Goal: Task Accomplishment & Management: Manage account settings

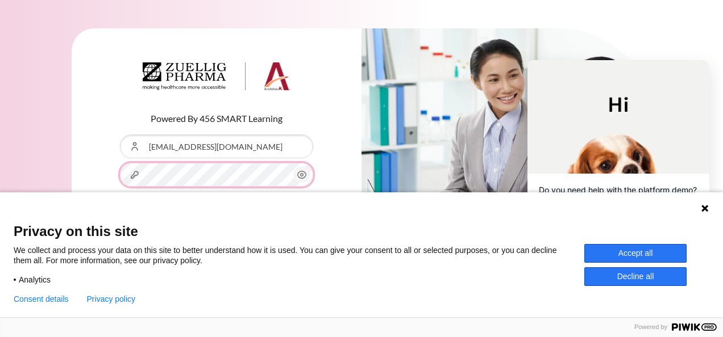
click at [132, 174] on div "Password" at bounding box center [216, 175] width 193 height 24
click at [120, 212] on button "Log in" at bounding box center [216, 228] width 193 height 33
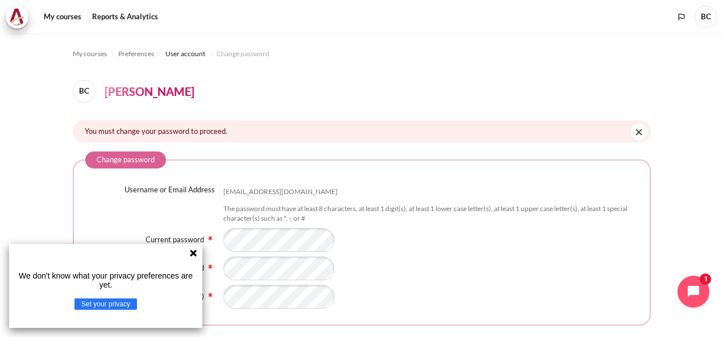
click at [191, 255] on icon at bounding box center [193, 253] width 7 height 7
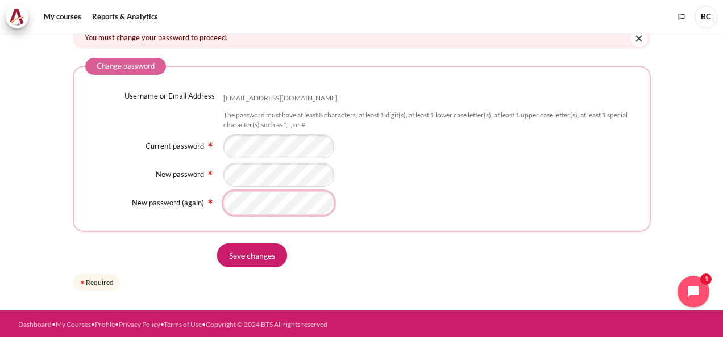
scroll to position [94, 0]
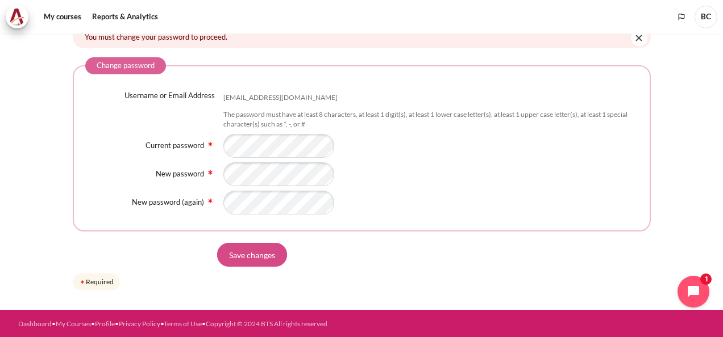
click at [250, 258] on input "Save changes" at bounding box center [252, 255] width 70 height 24
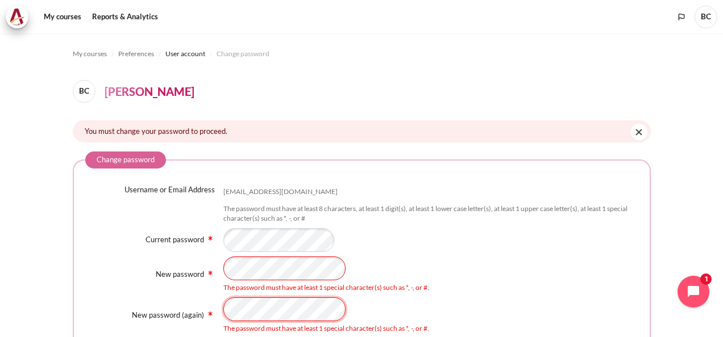
scroll to position [119, 0]
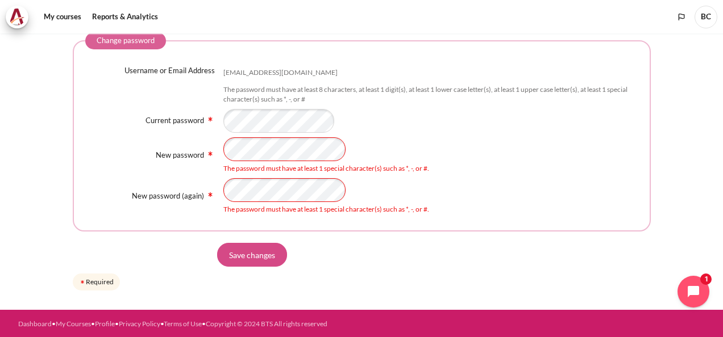
click at [249, 257] on input "Save changes" at bounding box center [252, 255] width 70 height 24
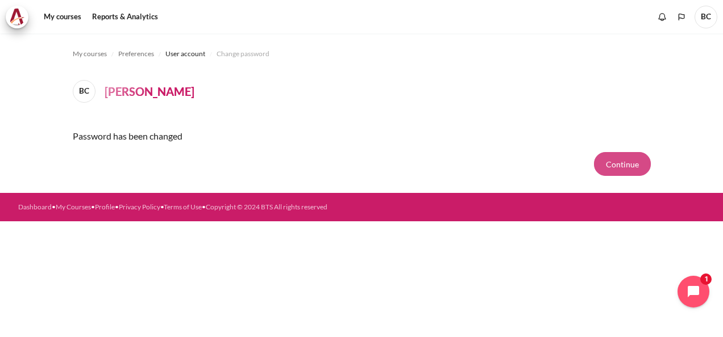
click at [616, 166] on button "Continue" at bounding box center [622, 164] width 57 height 24
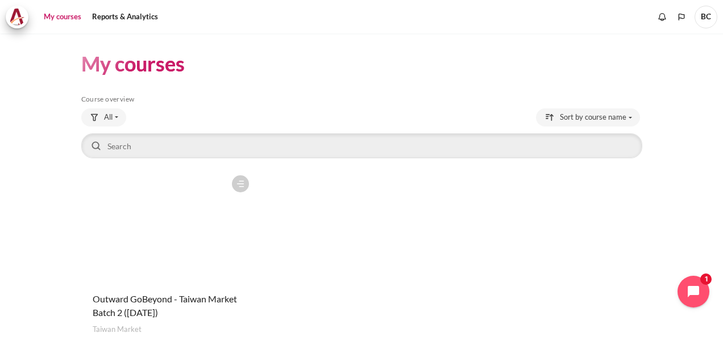
drag, startPoint x: 704, startPoint y: 17, endPoint x: 502, endPoint y: 69, distance: 208.9
click at [500, 72] on header "My courses" at bounding box center [361, 64] width 561 height 27
click at [700, 19] on span "BC" at bounding box center [705, 17] width 23 height 23
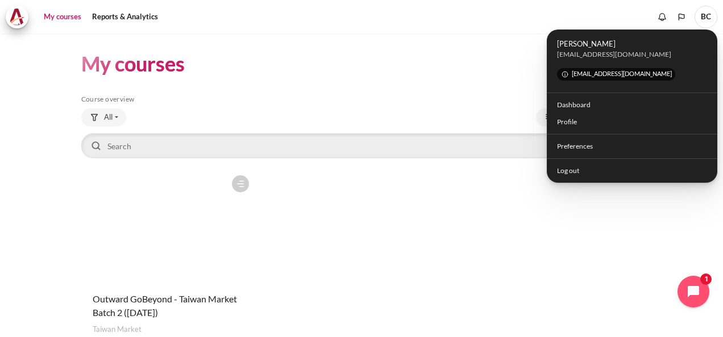
click at [540, 198] on div "Course is starred Actions for course Outward GoBeyond - Taiwan Market Batch 2 (…" at bounding box center [361, 269] width 561 height 198
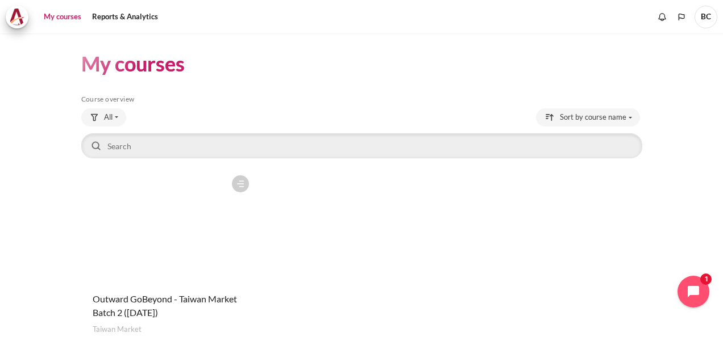
drag, startPoint x: 700, startPoint y: 15, endPoint x: 478, endPoint y: 55, distance: 226.3
click at [478, 55] on header "My courses" at bounding box center [361, 64] width 561 height 27
click at [700, 18] on span "BC" at bounding box center [705, 17] width 23 height 23
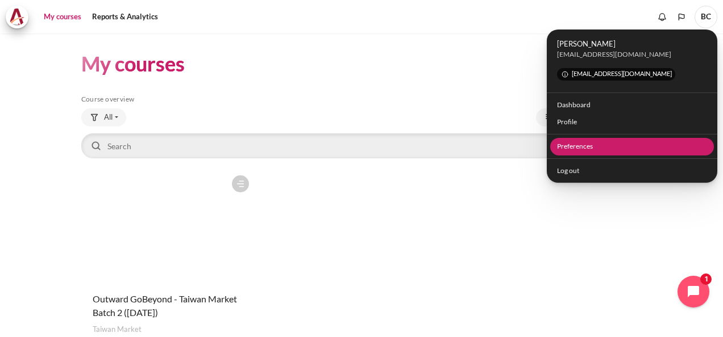
click at [593, 145] on link "Preferences" at bounding box center [632, 147] width 164 height 18
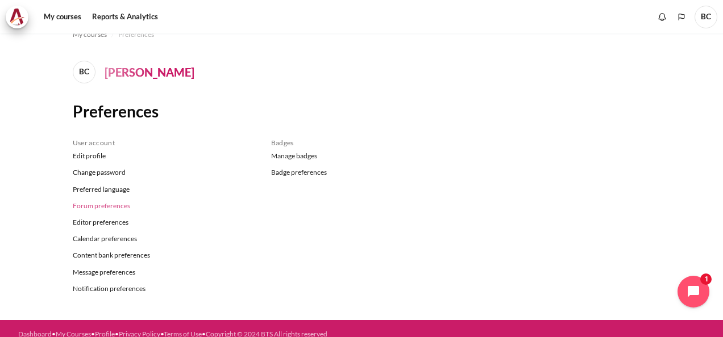
scroll to position [30, 0]
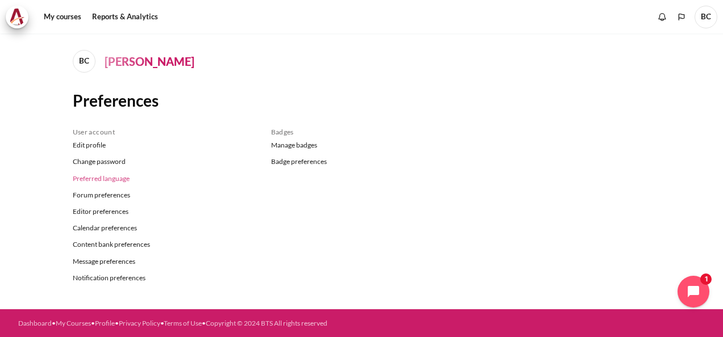
click at [115, 179] on link "Preferred language" at bounding box center [163, 178] width 181 height 16
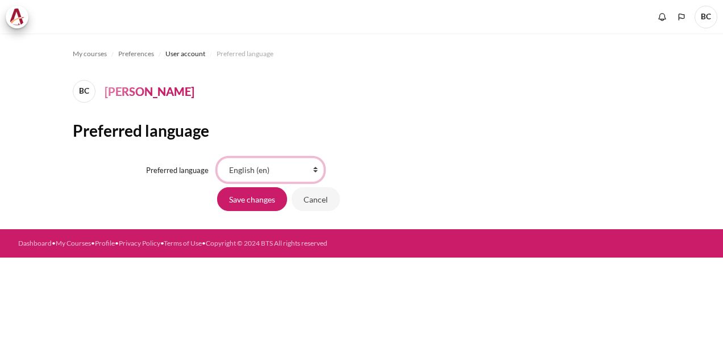
click at [315, 172] on select "Bahasa Indonesia ‎(id)‎ Bahasa Melayu ‎(ms)‎ English ‎(en)‎ Tagalog ‎(tl)‎ ภาษา…" at bounding box center [270, 170] width 107 height 24
select select "zh_cn"
click at [217, 158] on select "Bahasa Indonesia ‎(id)‎ Bahasa Melayu ‎(ms)‎ English ‎(en)‎ Tagalog ‎(tl)‎ ภาษา…" at bounding box center [270, 170] width 107 height 24
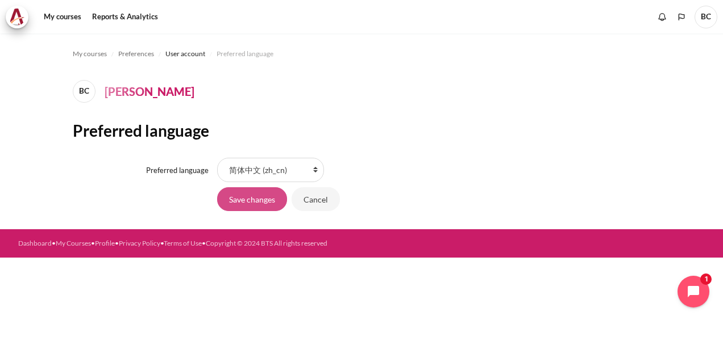
click at [259, 201] on input "Save changes" at bounding box center [252, 199] width 70 height 24
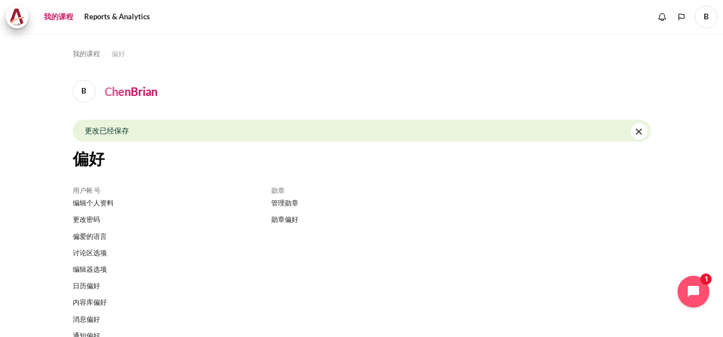
click at [57, 17] on link "我的课程" at bounding box center [58, 17] width 37 height 23
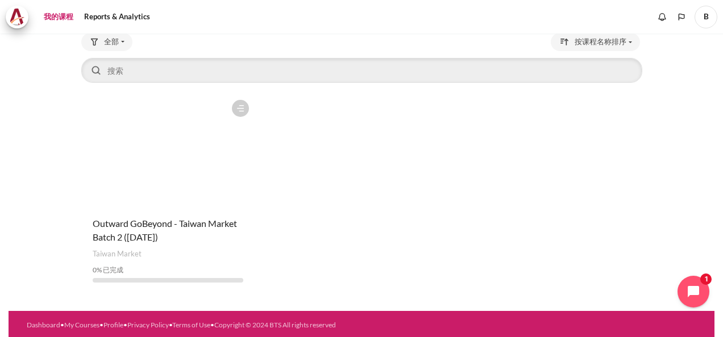
scroll to position [77, 0]
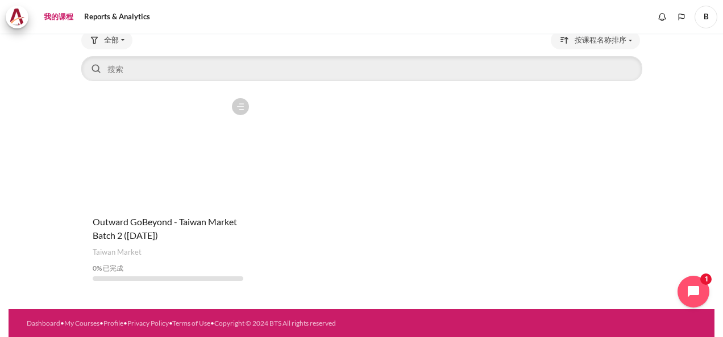
click at [184, 131] on figure "内容" at bounding box center [167, 150] width 173 height 114
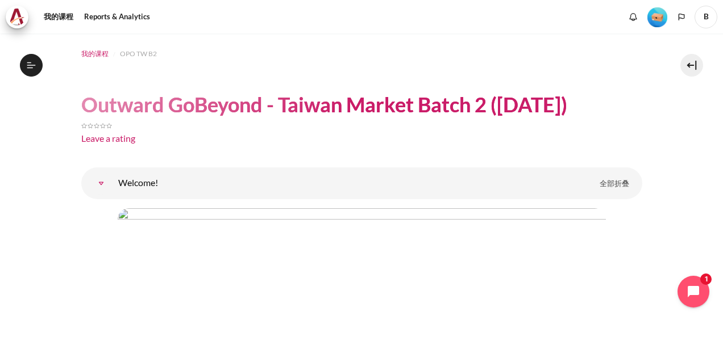
click at [102, 53] on span "我的课程" at bounding box center [94, 54] width 27 height 10
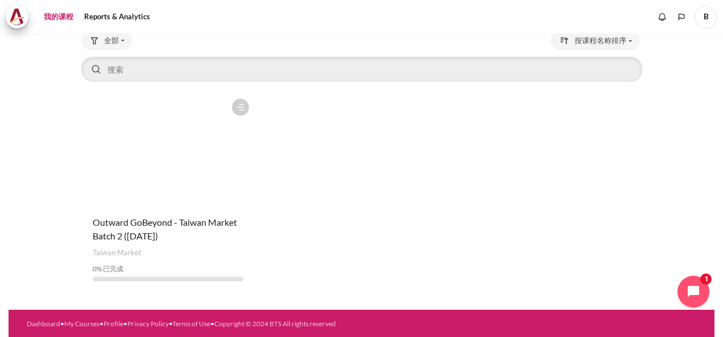
scroll to position [77, 0]
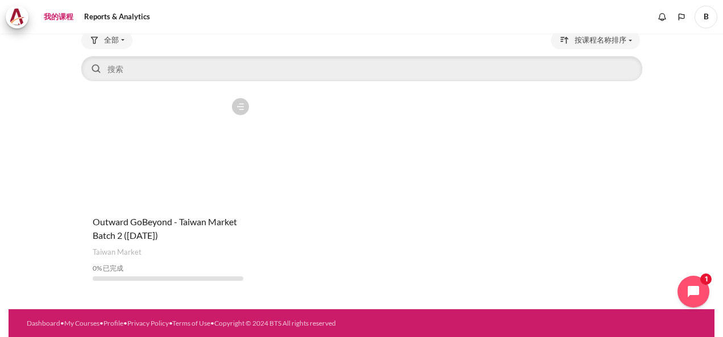
click at [191, 122] on figure "内容" at bounding box center [167, 150] width 173 height 114
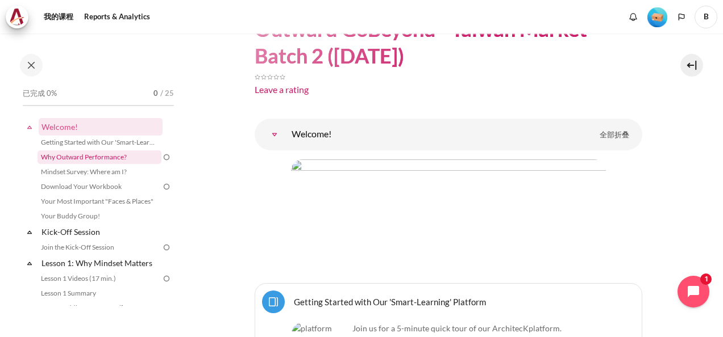
click at [85, 158] on link "Why Outward Performance?" at bounding box center [99, 158] width 124 height 14
